Goal: Task Accomplishment & Management: Use online tool/utility

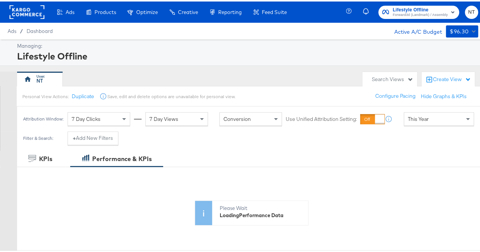
click at [411, 17] on div "Lifestyle Offline Forward3d (Landmark) / Assembly NT" at bounding box center [417, 10] width 137 height 21
click at [409, 14] on span "Forward3d (Landmark) / Assembly" at bounding box center [420, 14] width 55 height 6
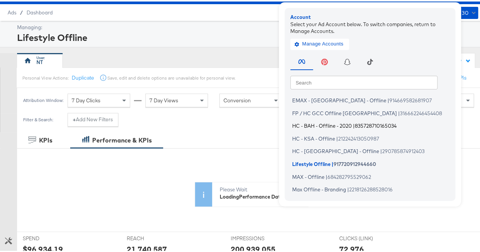
scroll to position [17, 0]
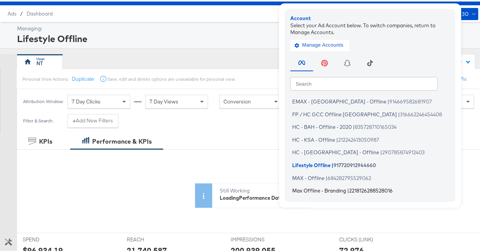
click at [310, 191] on span "Max Offline - Branding" at bounding box center [319, 189] width 54 height 6
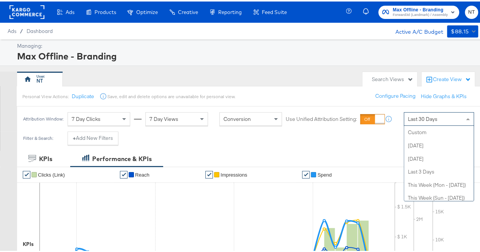
click at [431, 118] on span "Last 30 Days" at bounding box center [423, 117] width 30 height 7
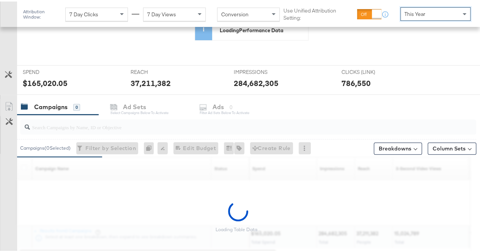
scroll to position [186, 0]
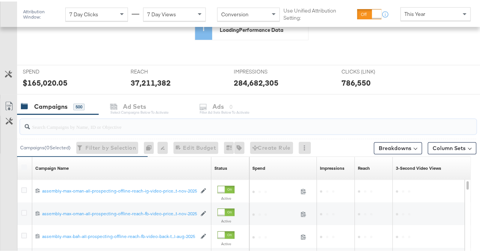
click at [96, 127] on input "search" at bounding box center [233, 122] width 406 height 15
click at [11, 138] on div "Customize KPIs" at bounding box center [8, 133] width 17 height 38
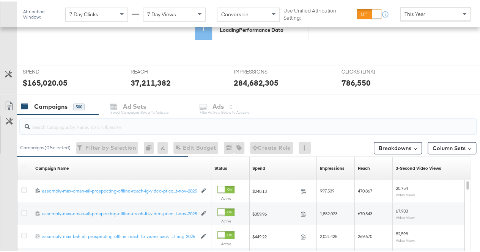
click at [82, 126] on input "search" at bounding box center [233, 122] width 406 height 15
paste input "back-to-school-[DATE]-aug-2025"
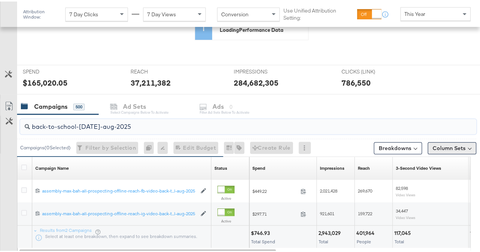
type input "back-to-school-[DATE]-aug-2025"
click at [447, 147] on button "Column Sets" at bounding box center [452, 147] width 49 height 12
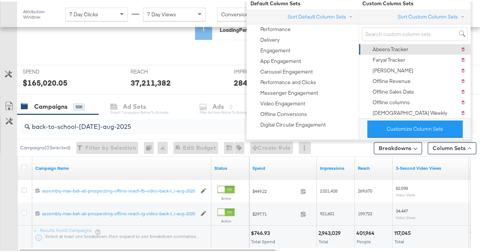
click at [394, 41] on div "Sort Custom Column Sets Abeera Tracker Delete Abeera Tracker Faryal Tracker [PE…" at bounding box center [415, 62] width 112 height 109
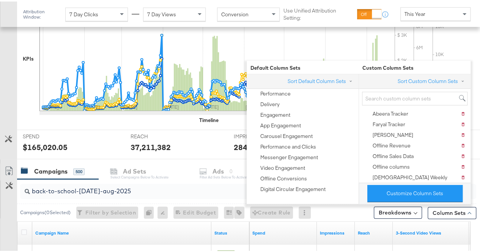
scroll to position [250, 0]
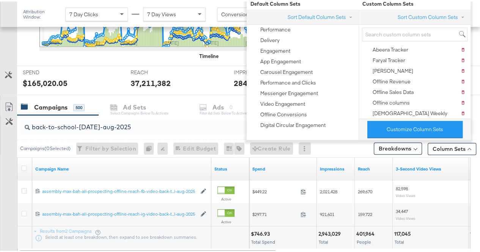
click at [134, 131] on div "back-to-school-[DATE]-aug-2025" at bounding box center [248, 125] width 456 height 15
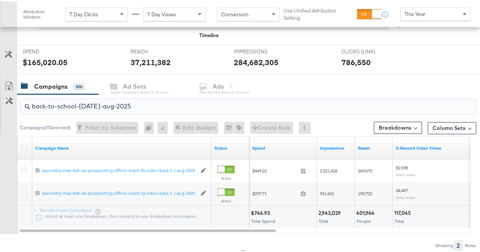
scroll to position [272, 0]
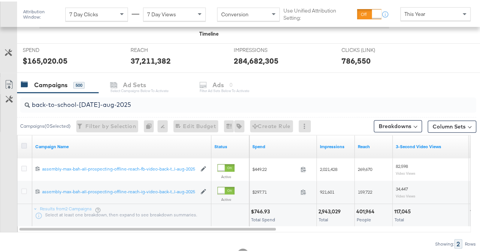
click at [22, 144] on icon at bounding box center [24, 145] width 6 height 6
click at [0, 0] on input "checkbox" at bounding box center [0, 0] width 0 height 0
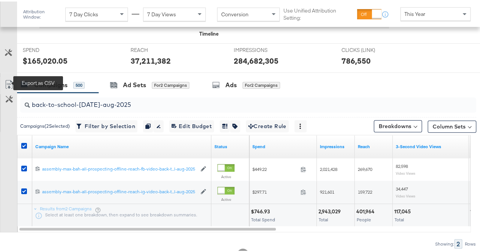
click at [11, 79] on icon at bounding box center [8, 83] width 7 height 9
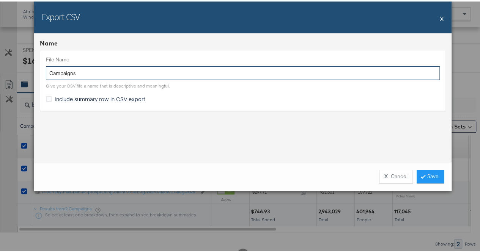
click at [93, 75] on input "Campaigns" at bounding box center [243, 72] width 394 height 14
paste input "back-to-school-[DATE]-aug-2025"
type input "back-to-school-[DATE]-aug-2025"
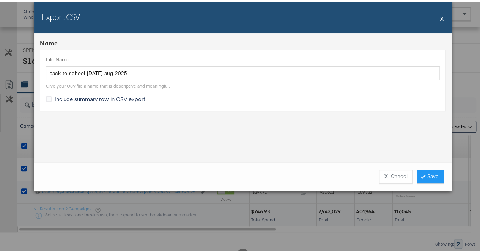
click at [215, 138] on div "Name File Name back-to-school-[DATE]-aug-2025 Give your CSV file a name that is…" at bounding box center [242, 96] width 417 height 129
click at [430, 180] on link "Save" at bounding box center [430, 176] width 27 height 14
